Goal: Task Accomplishment & Management: Manage account settings

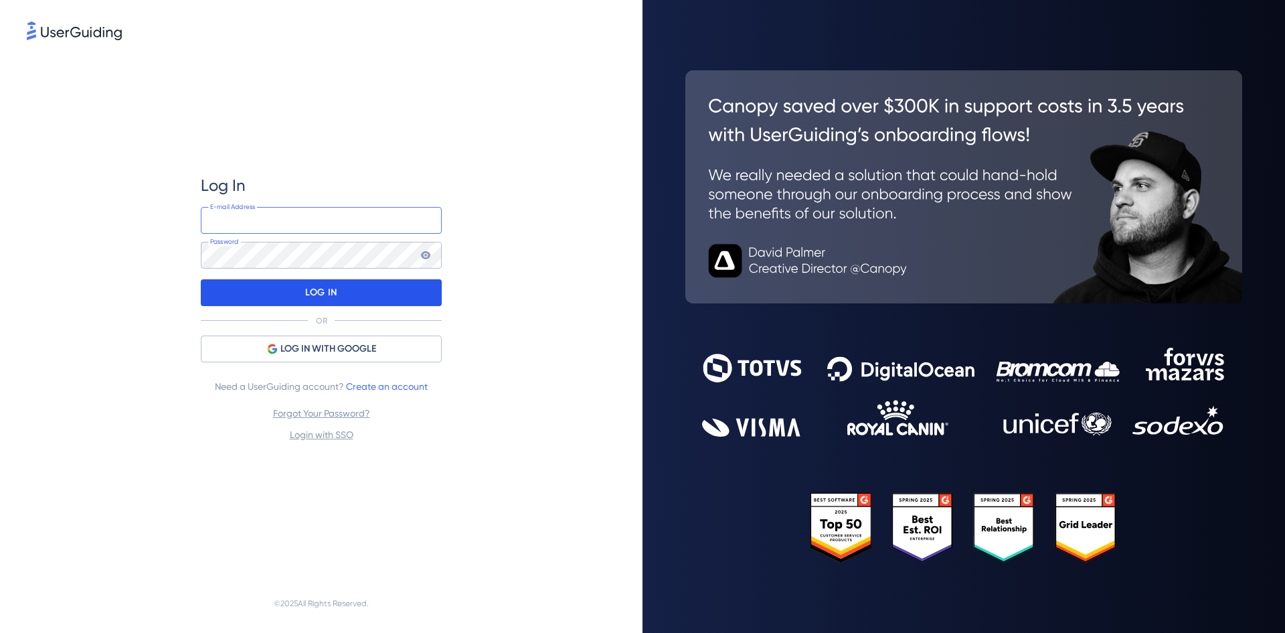
type input "[EMAIL_ADDRESS][DOMAIN_NAME]"
click at [286, 294] on div "LOG IN" at bounding box center [321, 292] width 241 height 27
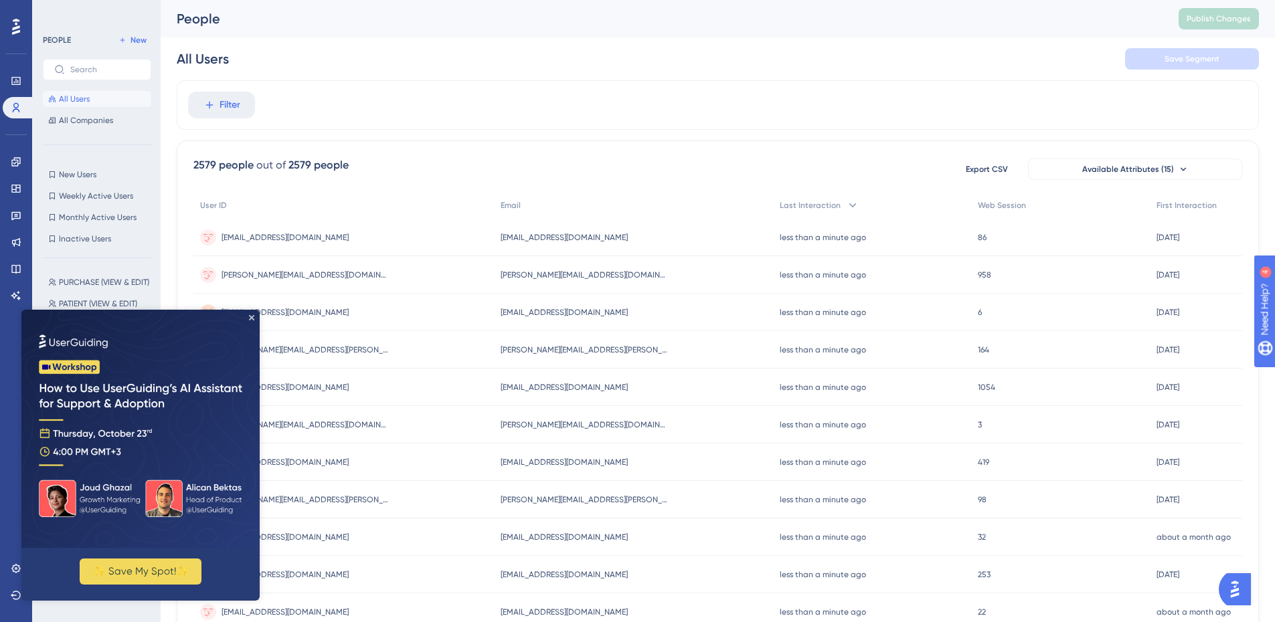
scroll to position [134, 0]
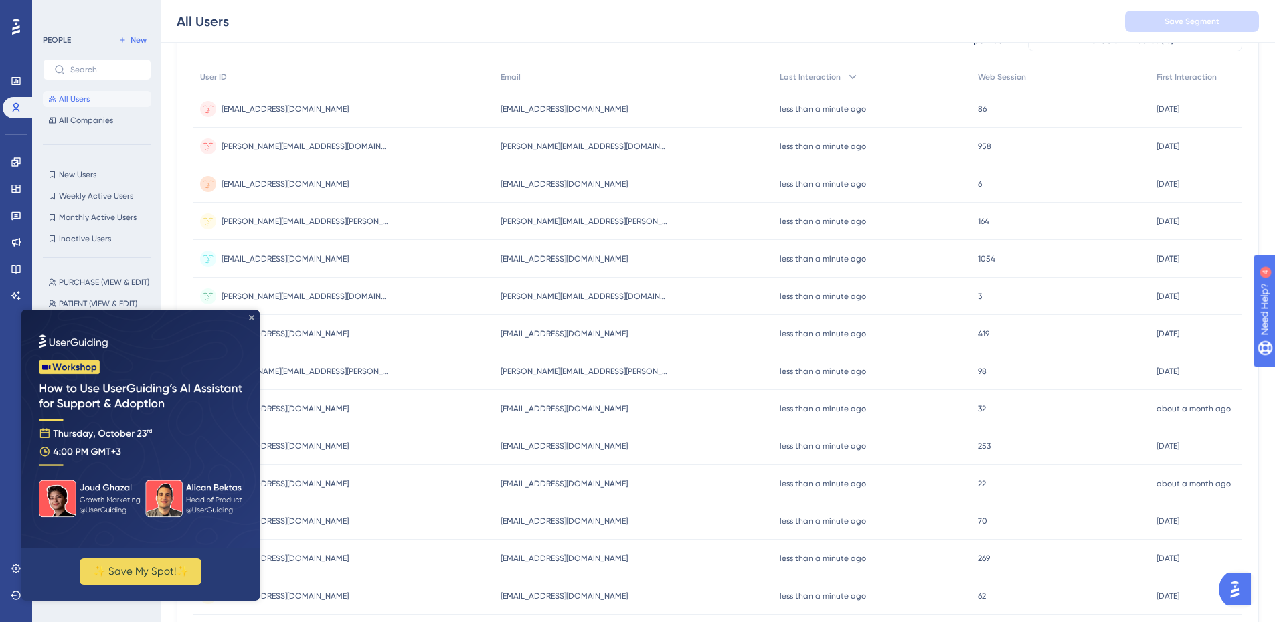
click at [252, 320] on icon "Close Preview" at bounding box center [251, 317] width 5 height 5
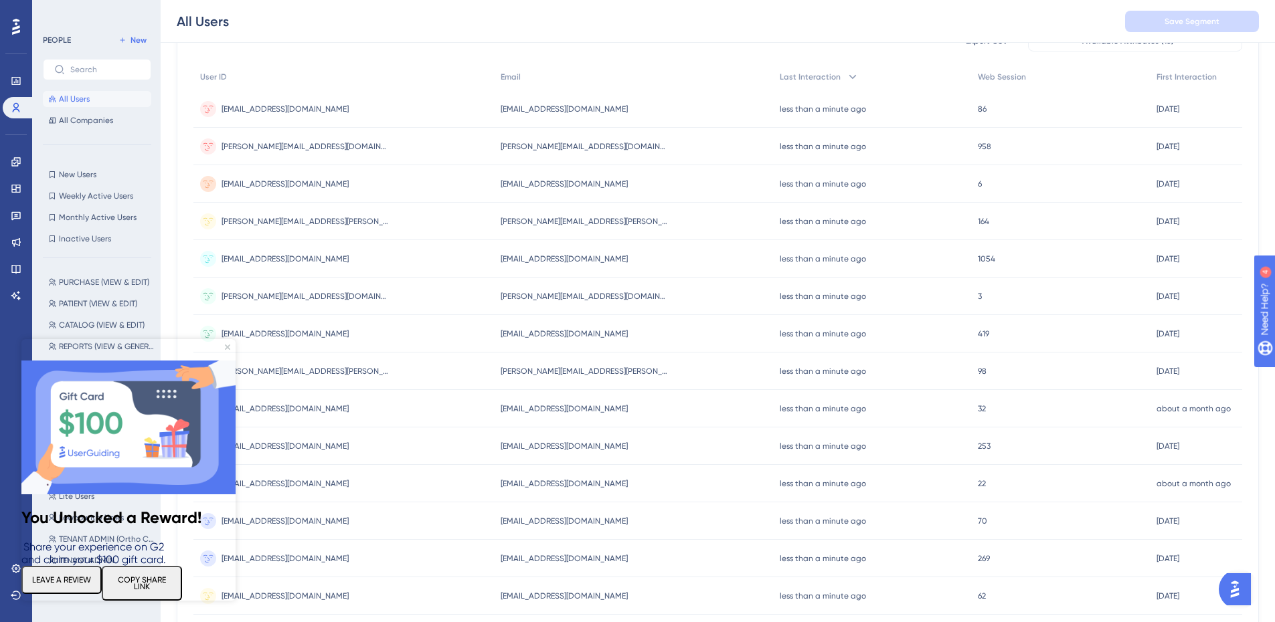
scroll to position [201, 0]
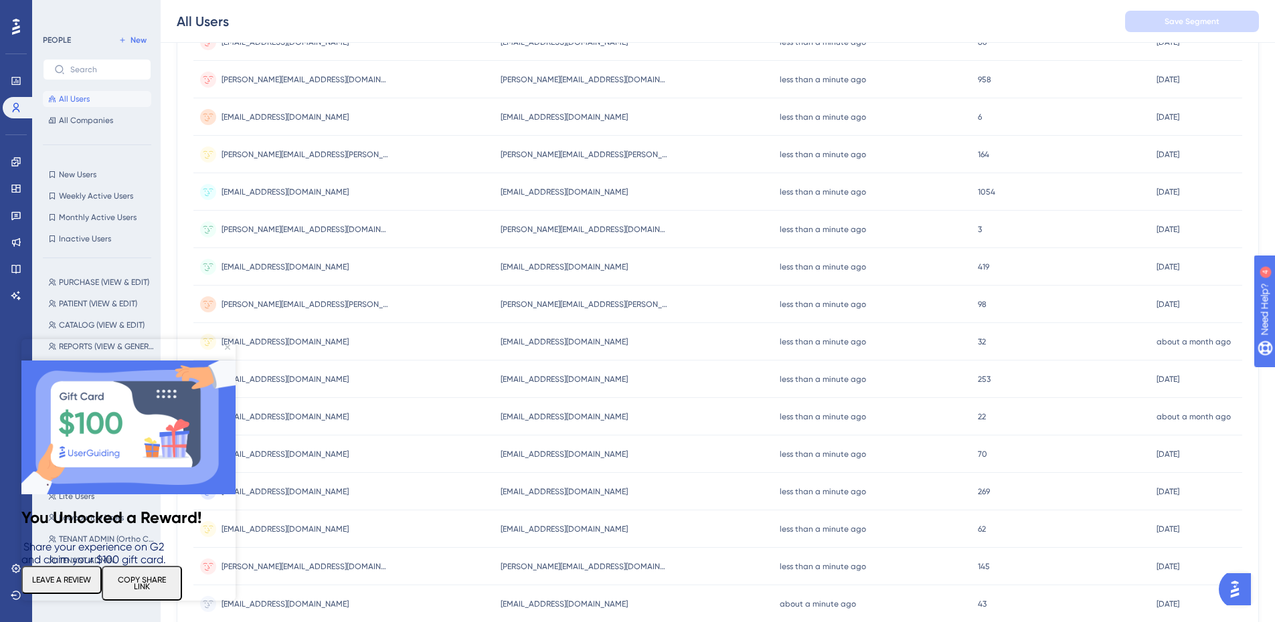
click at [226, 361] on img at bounding box center [128, 428] width 214 height 134
click at [227, 347] on icon "Close Preview" at bounding box center [227, 347] width 5 height 5
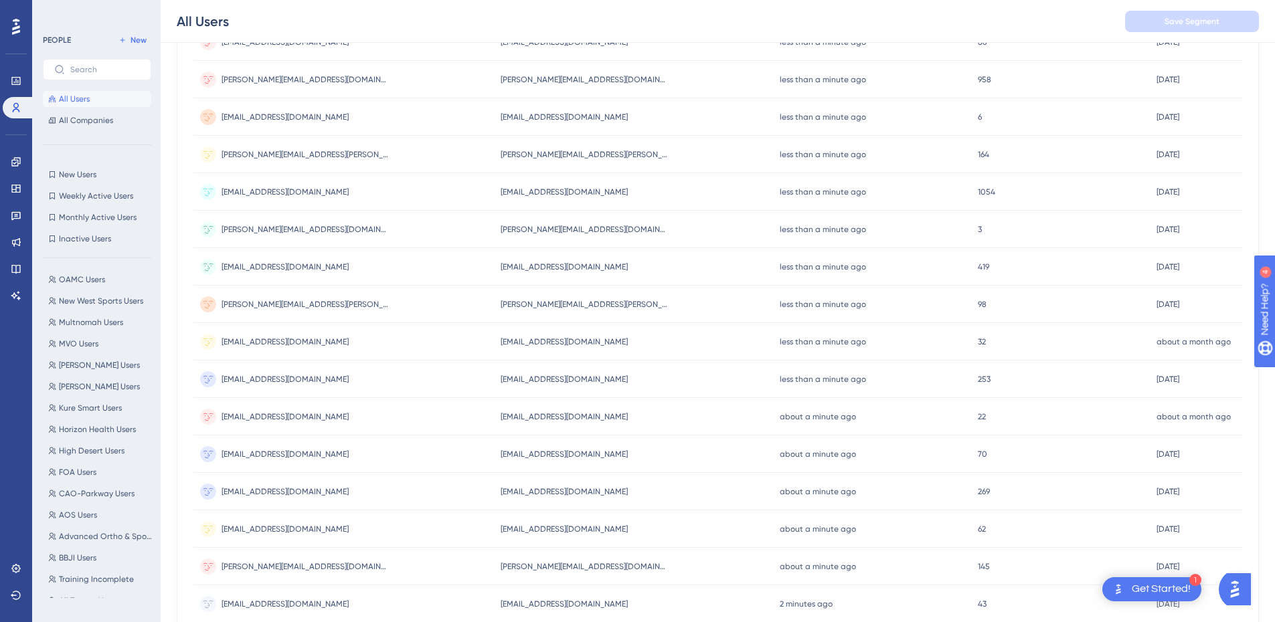
scroll to position [1673, 0]
click at [90, 556] on span "Training Incomplete" at bounding box center [96, 558] width 75 height 11
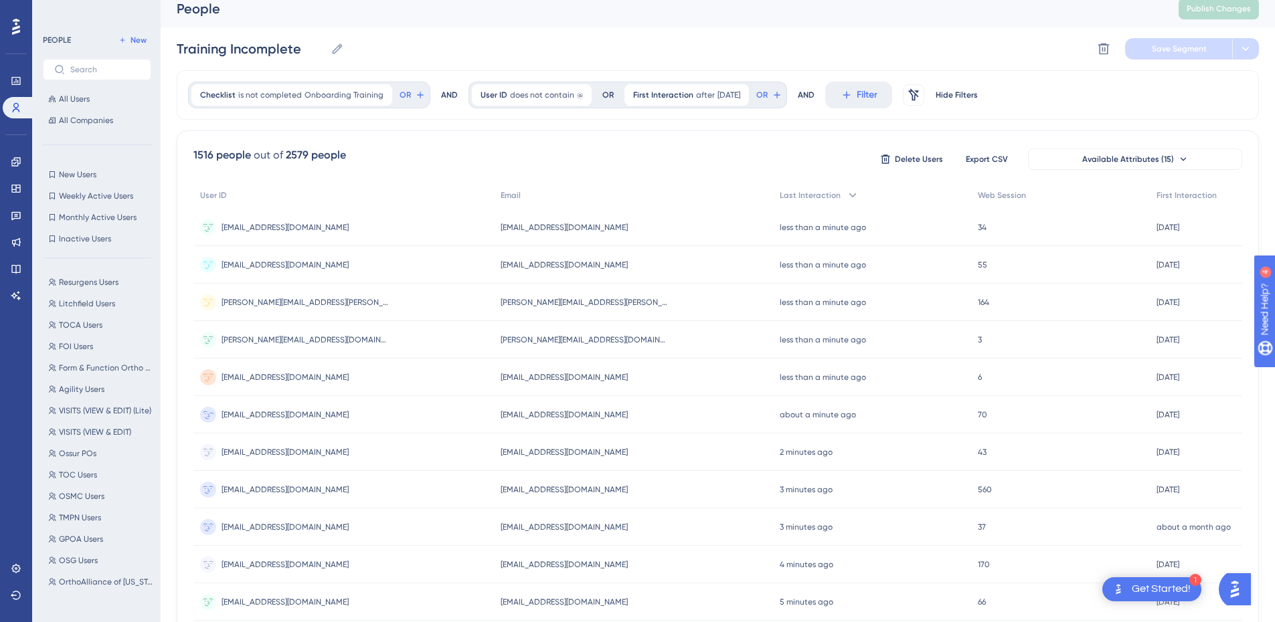
scroll to position [0, 0]
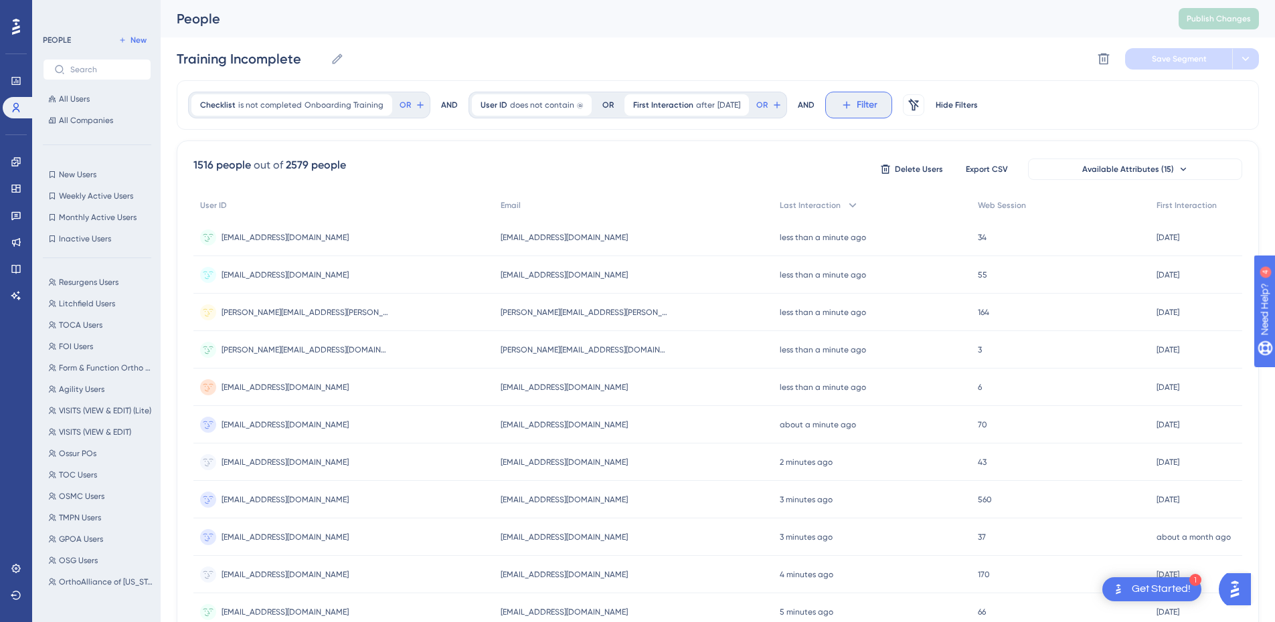
click at [873, 100] on span "Filter" at bounding box center [867, 105] width 21 height 16
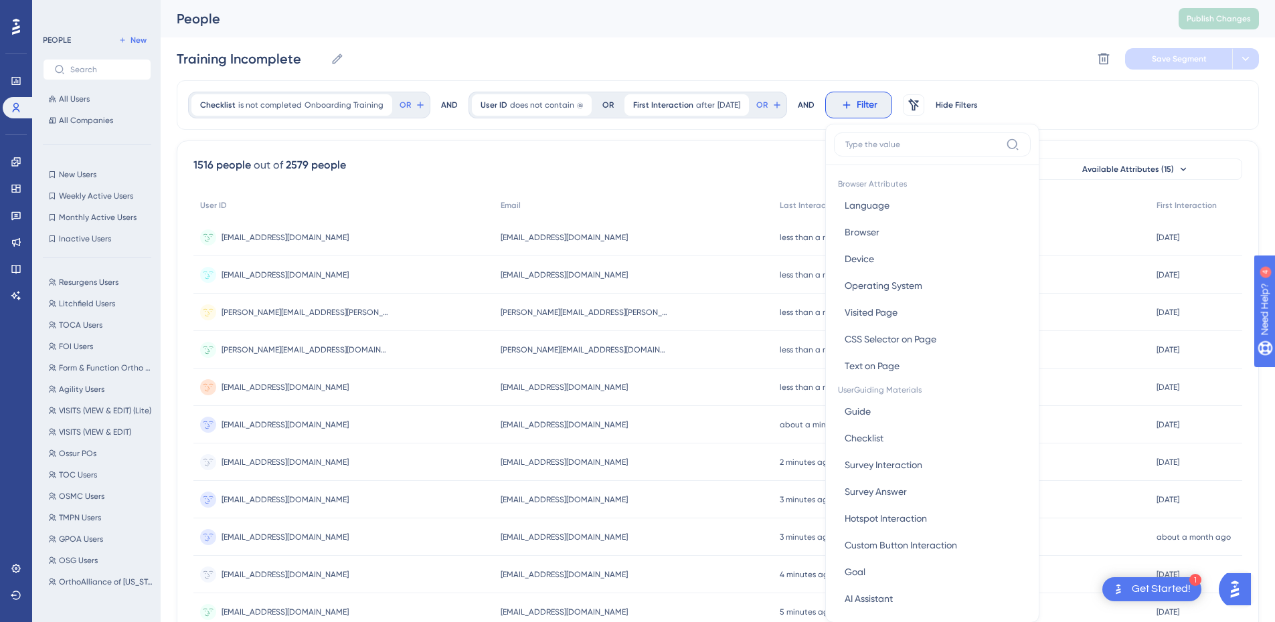
scroll to position [62, 0]
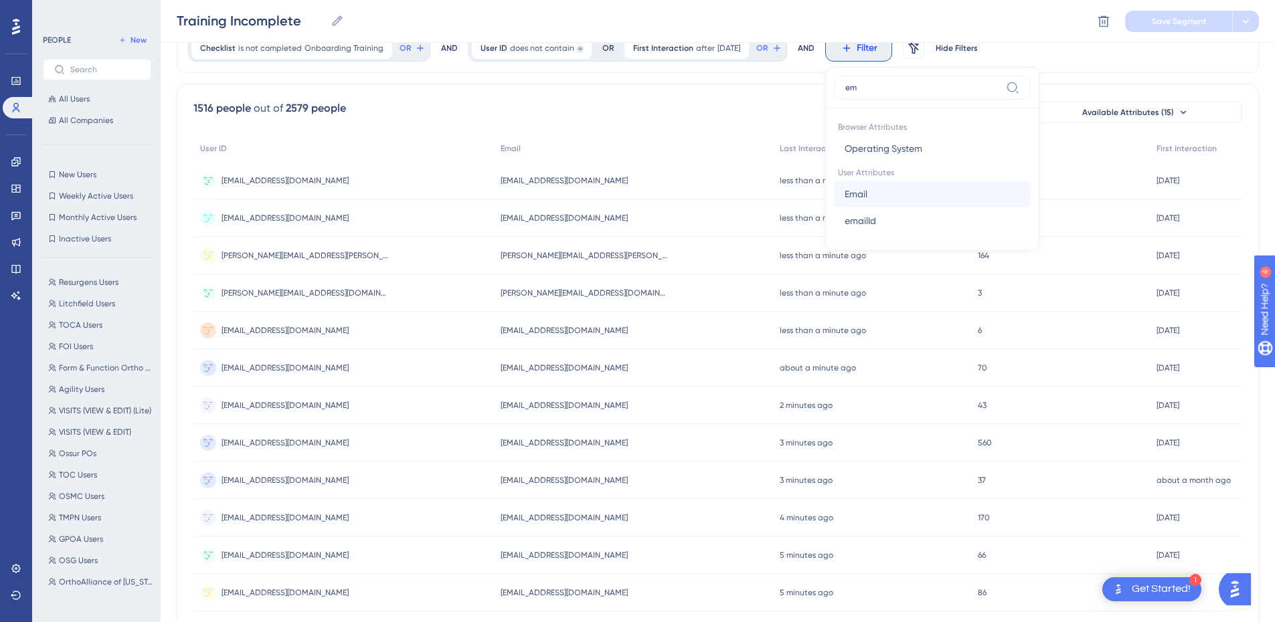
type input "em"
click at [882, 193] on button "Email Email" at bounding box center [932, 194] width 197 height 27
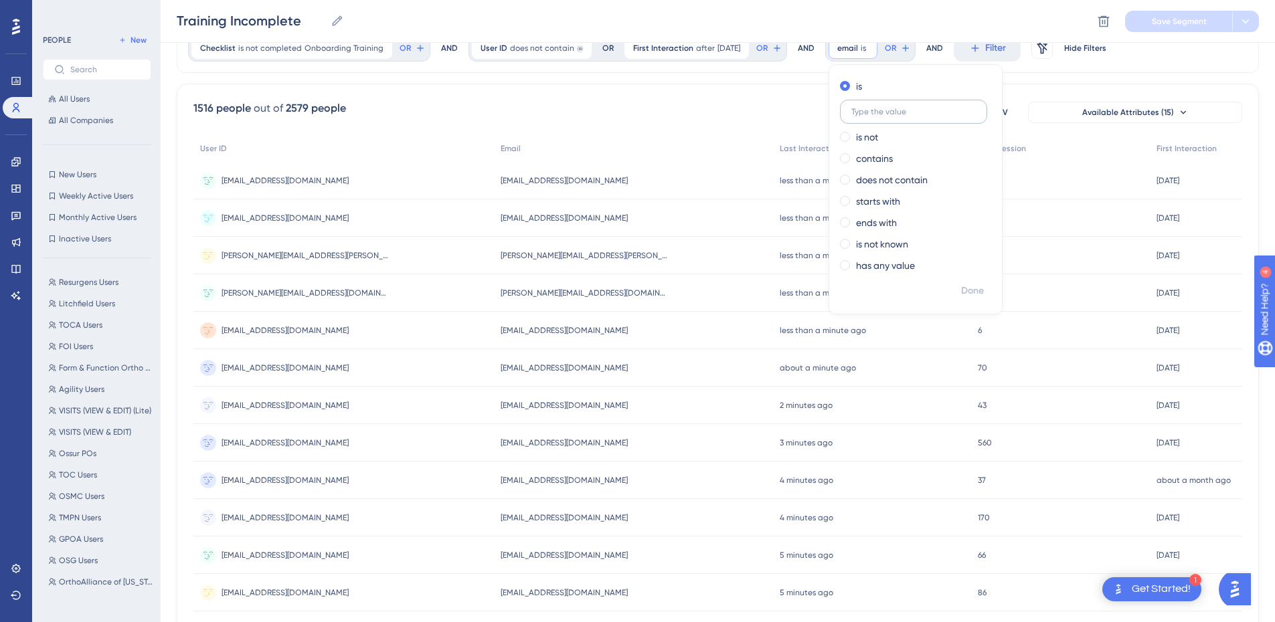
click at [920, 116] on label at bounding box center [913, 112] width 147 height 24
click at [920, 116] on input "text" at bounding box center [913, 111] width 124 height 9
click at [884, 157] on label "contains" at bounding box center [874, 159] width 37 height 16
type input "@resurg"
click at [980, 288] on span "Done" at bounding box center [972, 291] width 23 height 16
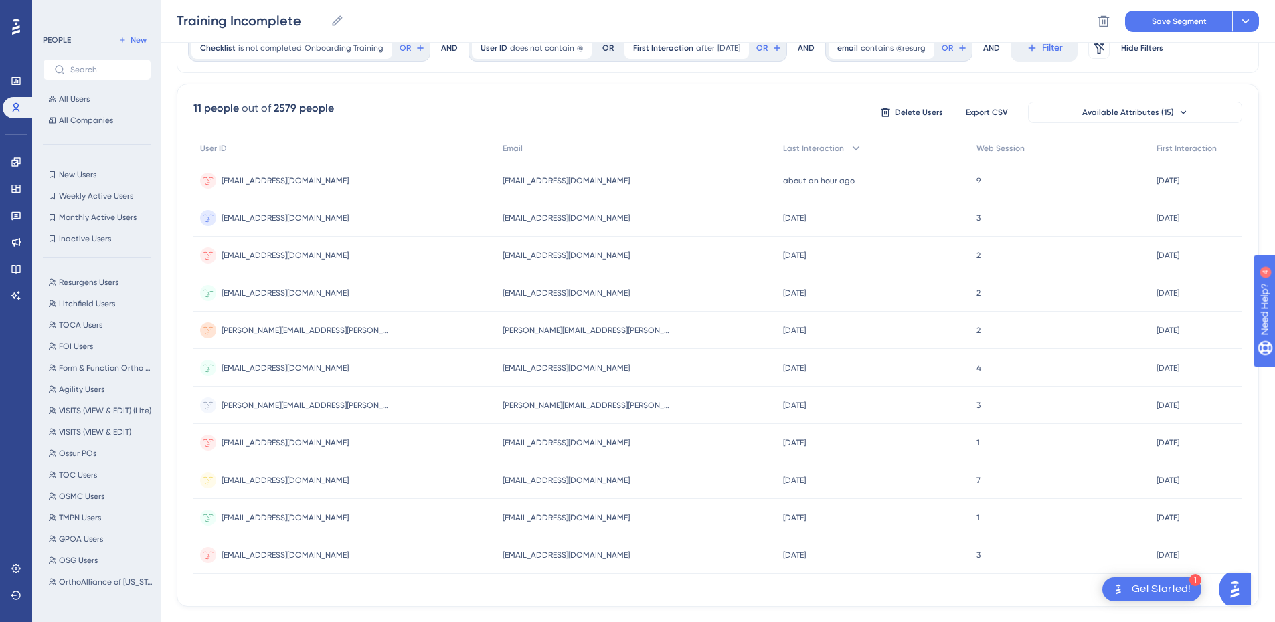
scroll to position [0, 0]
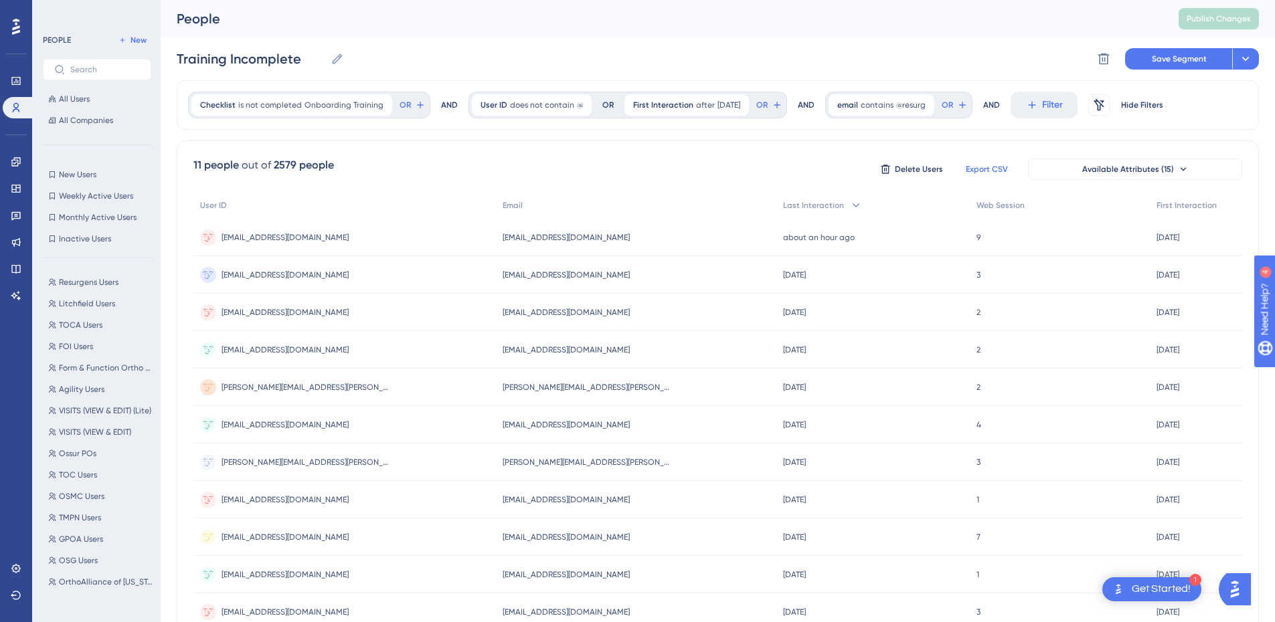
click at [980, 174] on span "Export CSV" at bounding box center [987, 169] width 42 height 11
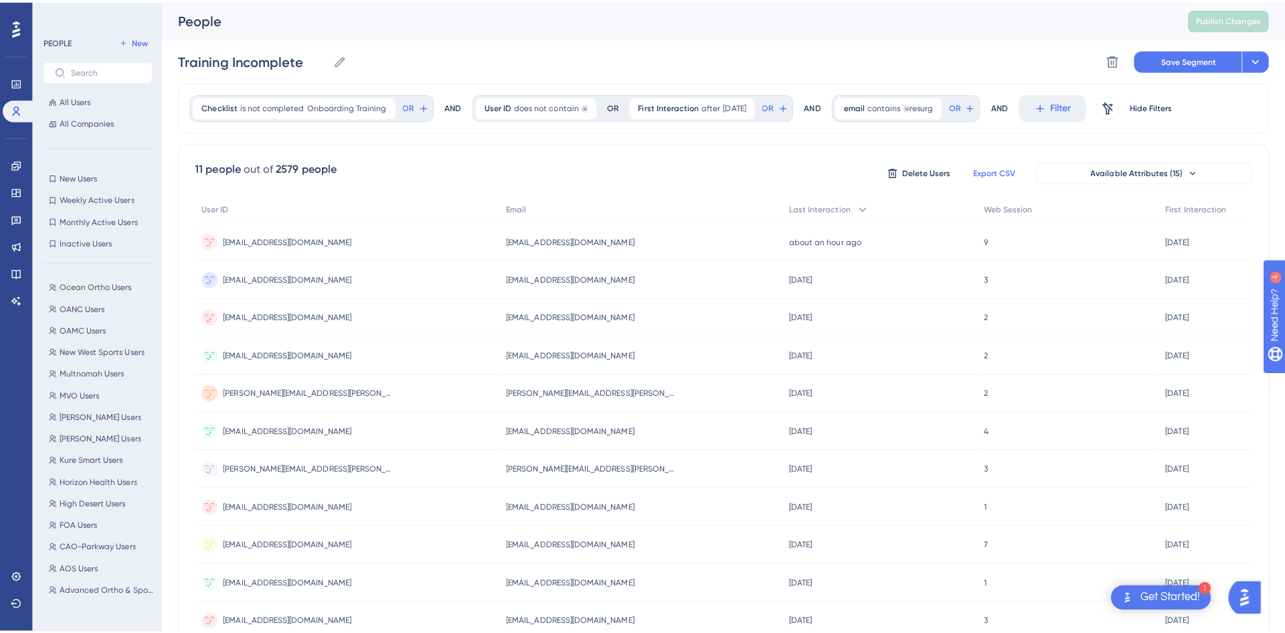
scroll to position [1760, 0]
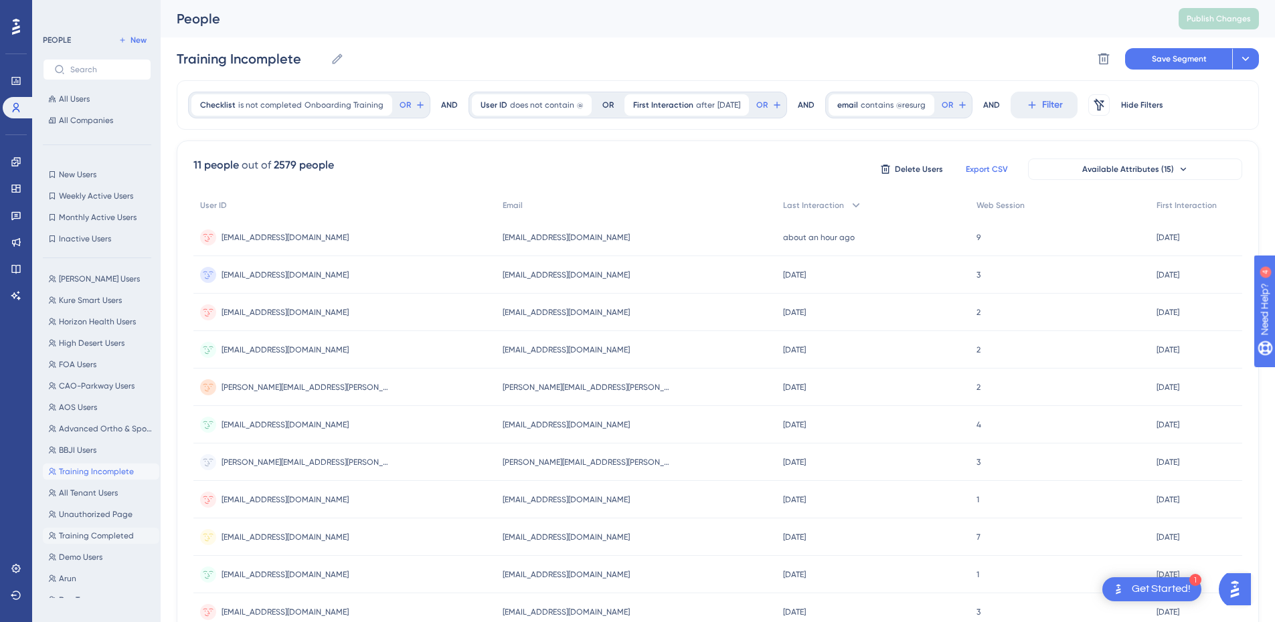
click at [94, 539] on span "Training Completed" at bounding box center [96, 536] width 75 height 11
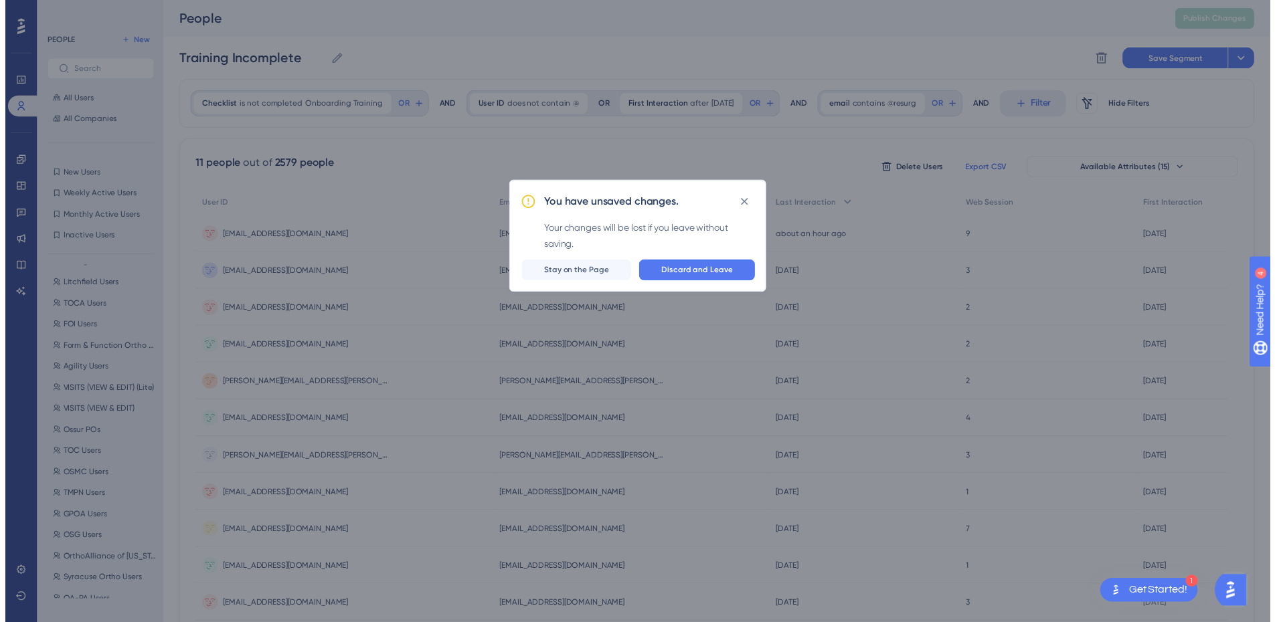
scroll to position [0, 0]
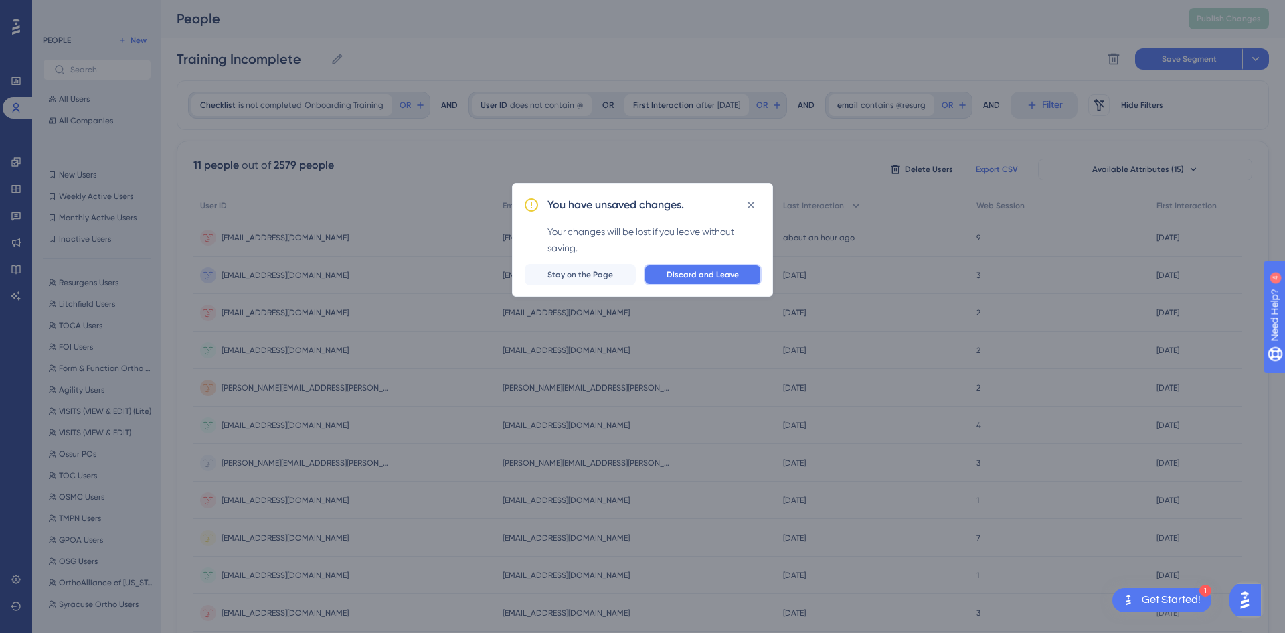
click at [750, 274] on button "Discard and Leave" at bounding box center [703, 274] width 118 height 21
type input "Training Completed"
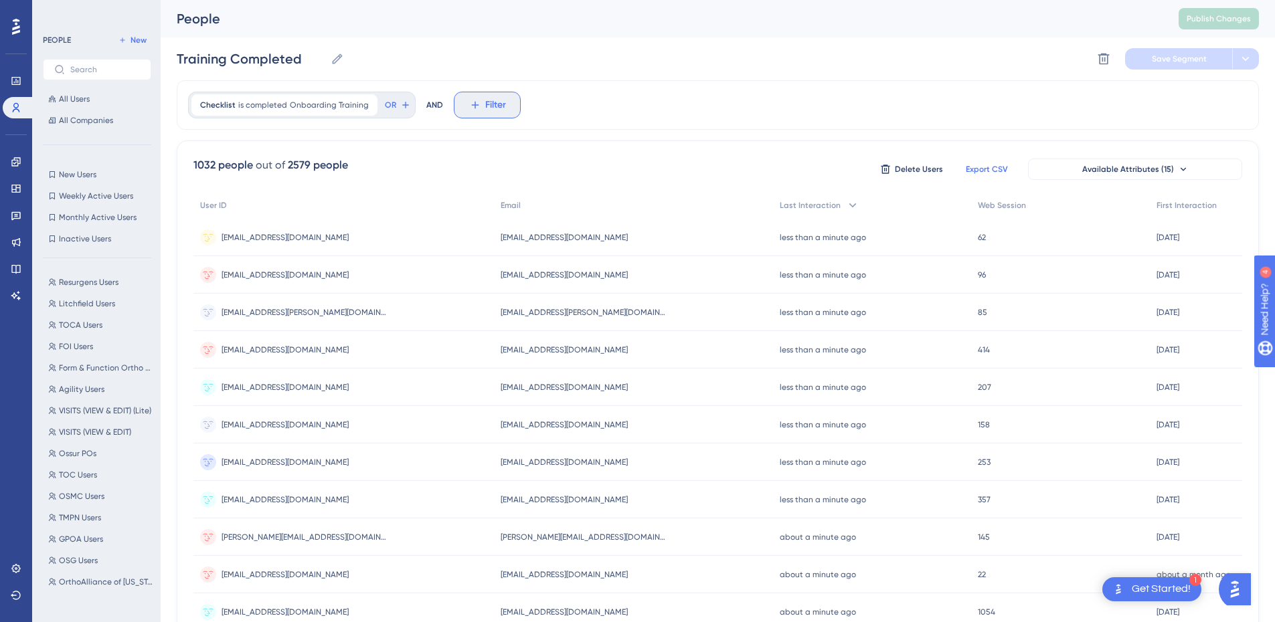
click at [485, 92] on button "Filter" at bounding box center [487, 105] width 67 height 27
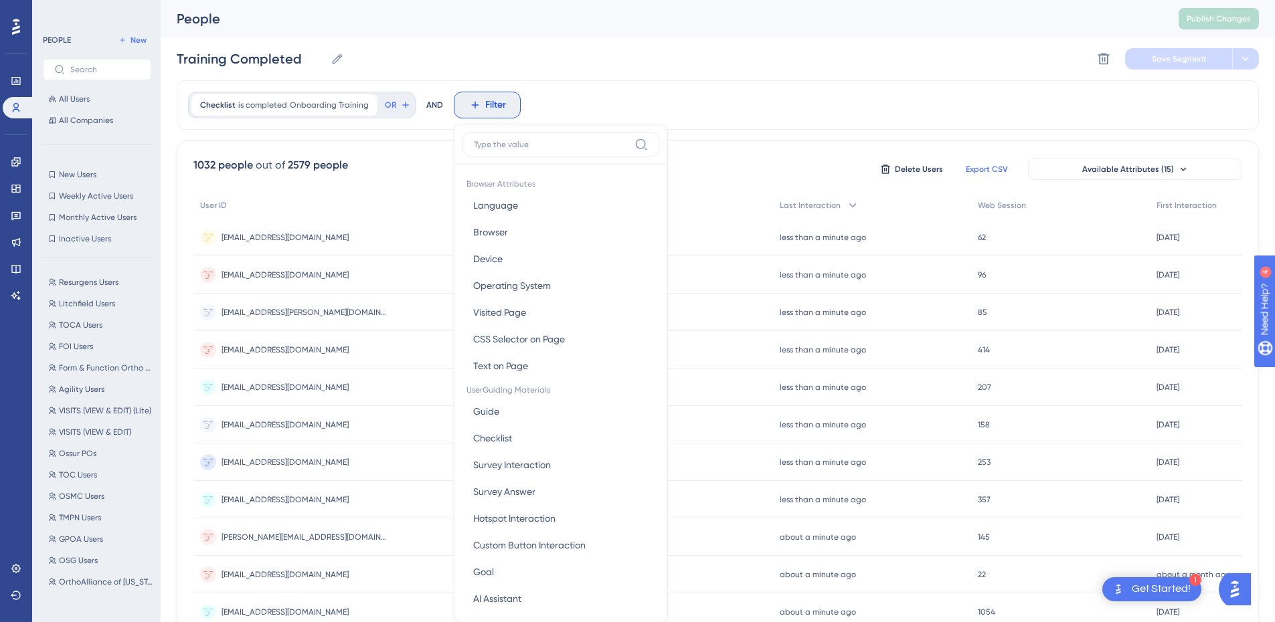
scroll to position [62, 0]
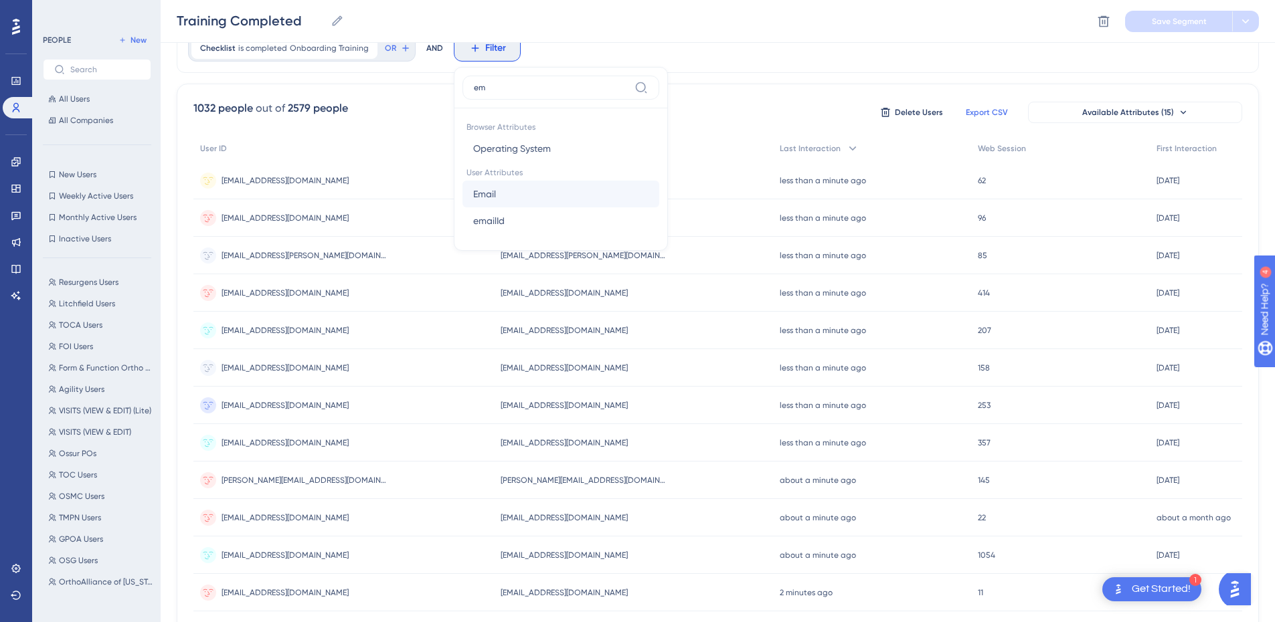
type input "em"
click at [481, 195] on span "Email" at bounding box center [484, 194] width 23 height 16
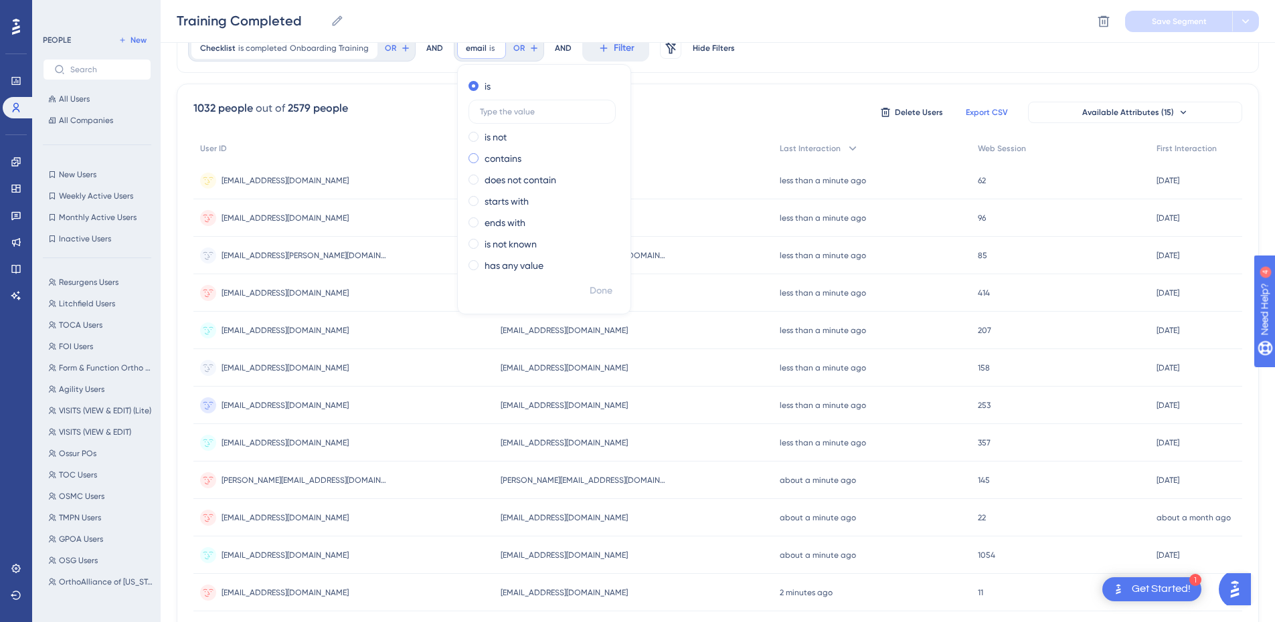
click at [520, 154] on div "contains" at bounding box center [542, 159] width 146 height 16
click at [520, 154] on input "text" at bounding box center [542, 154] width 124 height 9
type input "@resurg"
click at [598, 280] on button "Done" at bounding box center [600, 291] width 37 height 24
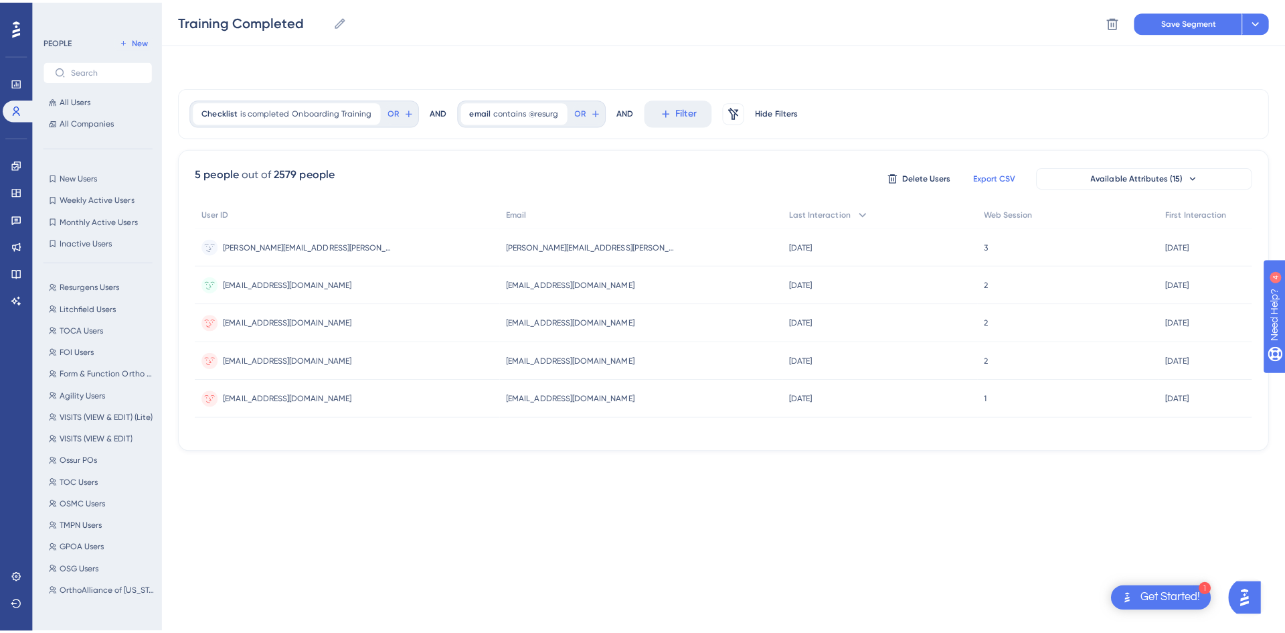
scroll to position [0, 0]
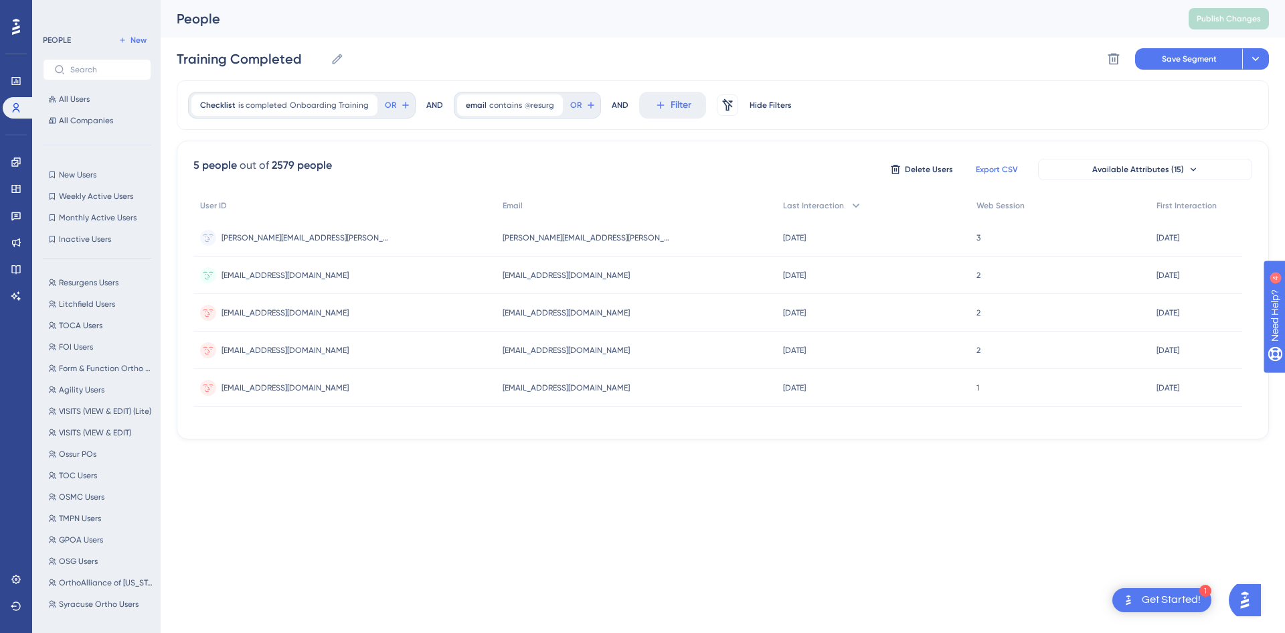
click at [985, 164] on span "Export CSV" at bounding box center [997, 169] width 42 height 11
